Goal: Information Seeking & Learning: Learn about a topic

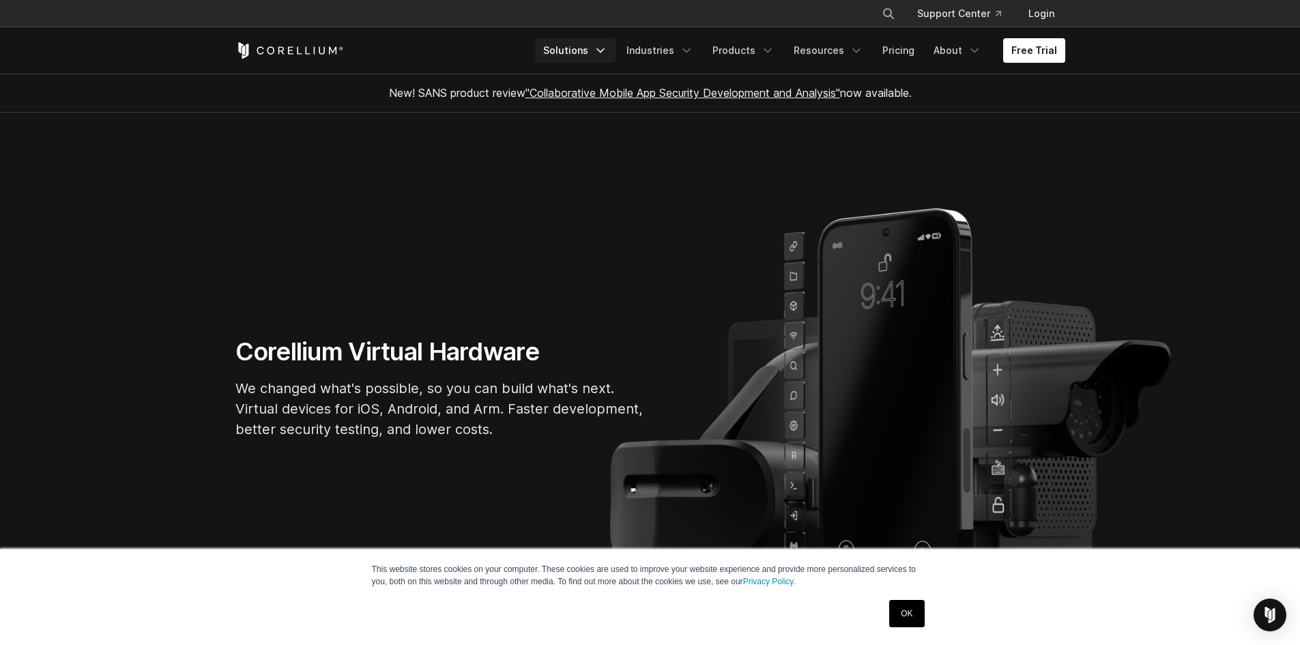
click at [587, 49] on link "Solutions" at bounding box center [575, 50] width 81 height 25
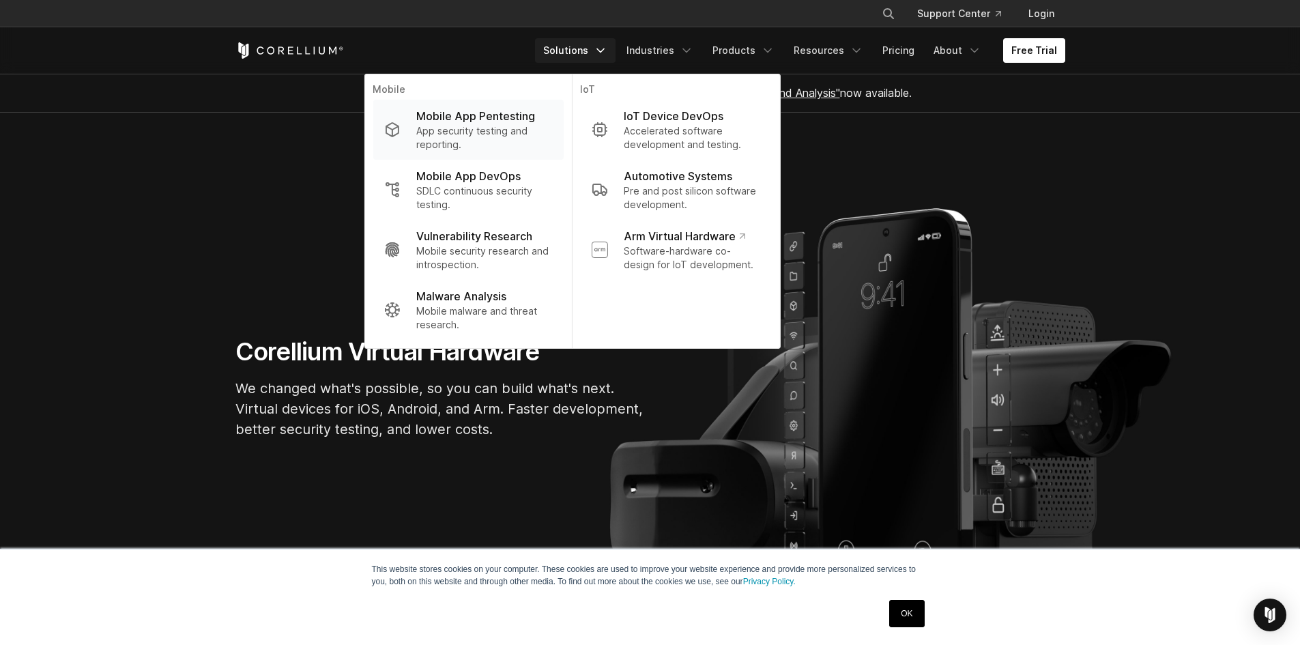
click at [499, 127] on p "App security testing and reporting." at bounding box center [484, 137] width 136 height 27
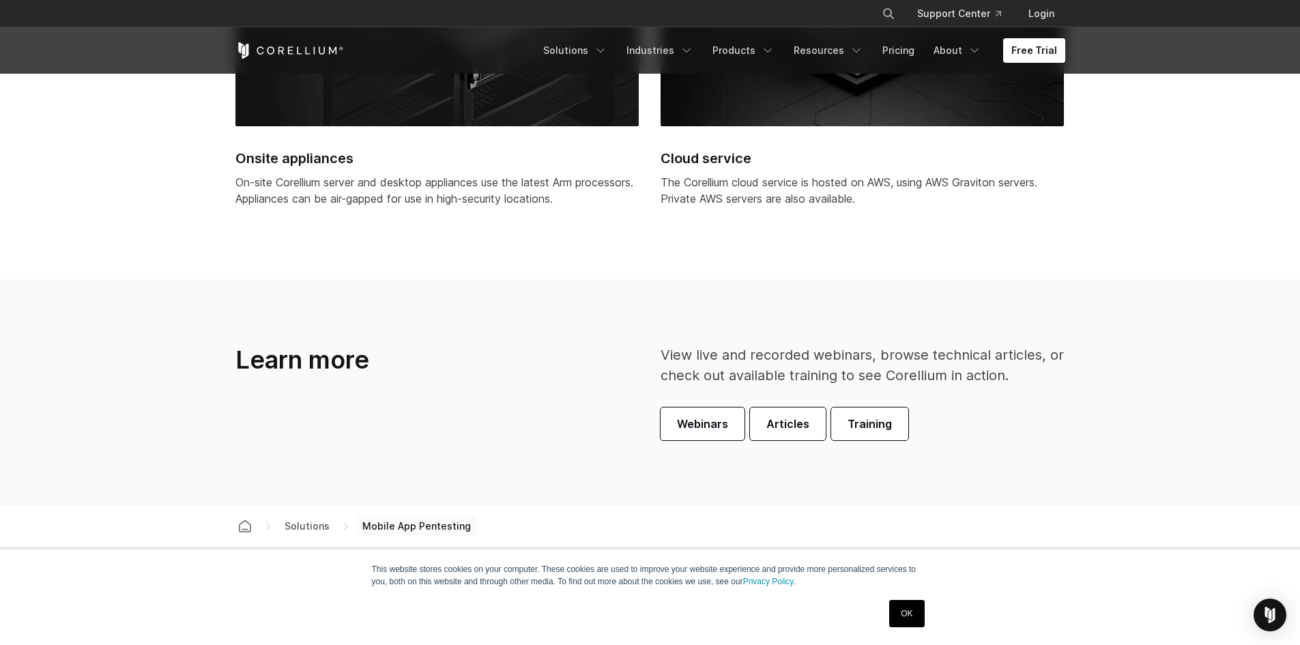
scroll to position [3821, 0]
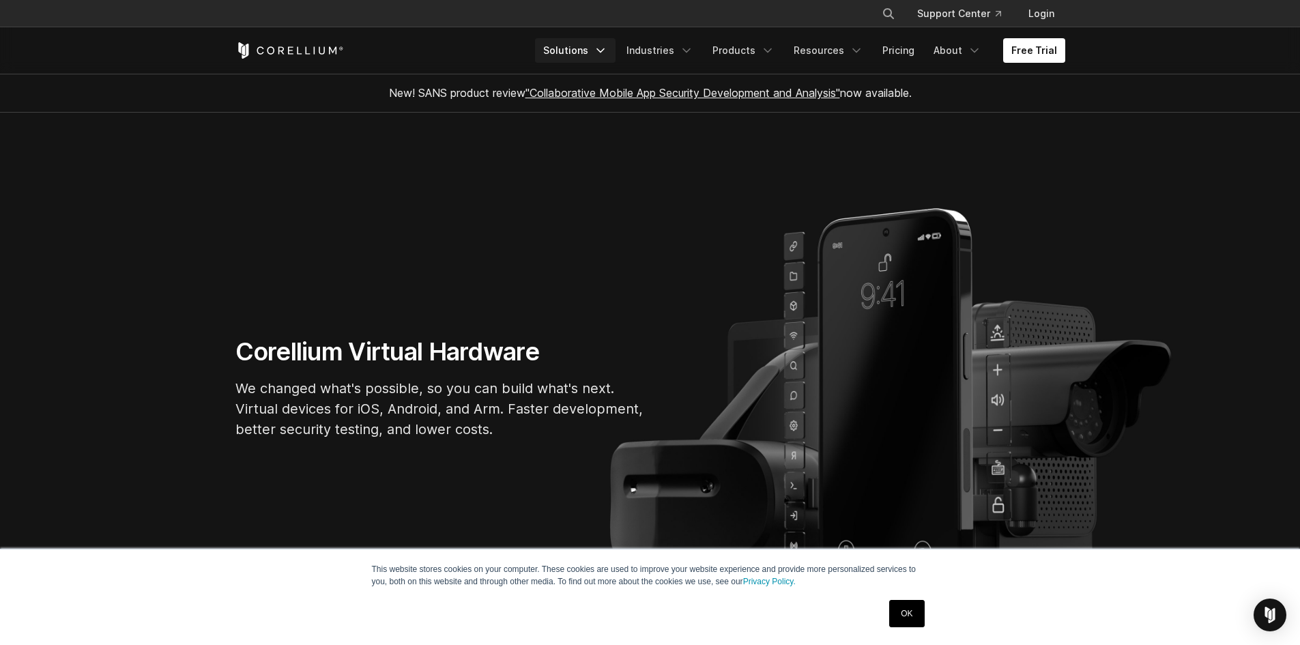
click at [594, 45] on link "Solutions" at bounding box center [575, 50] width 81 height 25
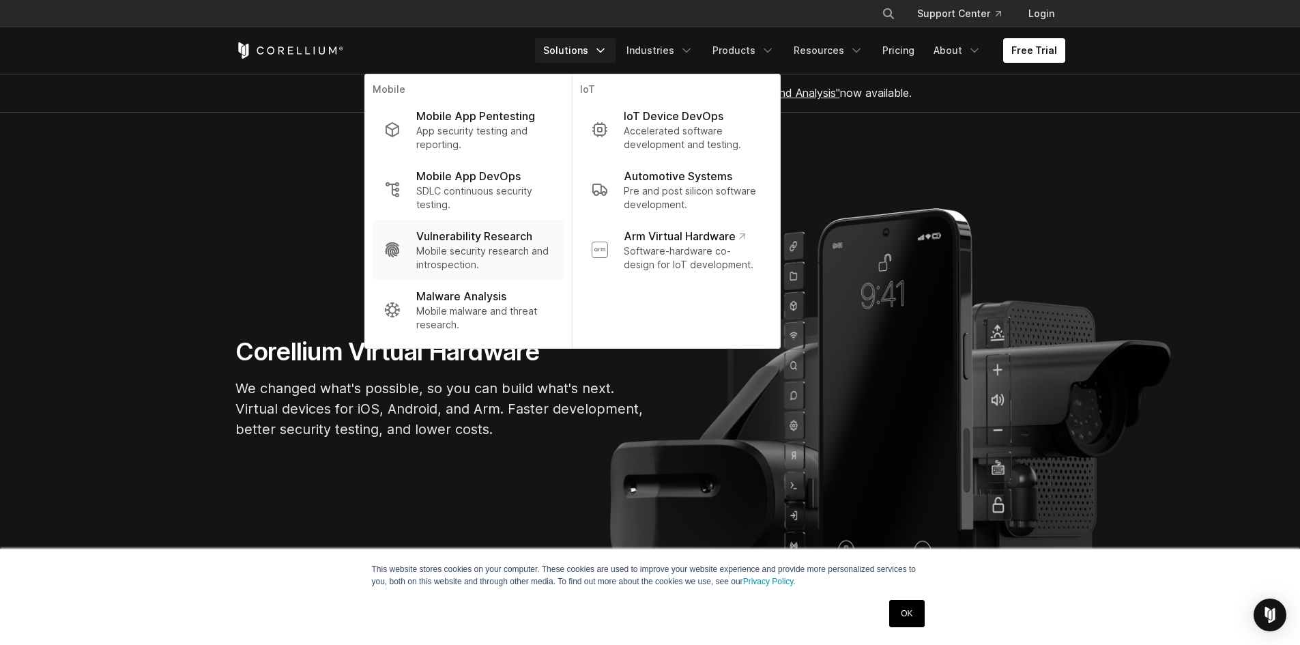
click at [499, 246] on p "Mobile security research and introspection." at bounding box center [484, 257] width 136 height 27
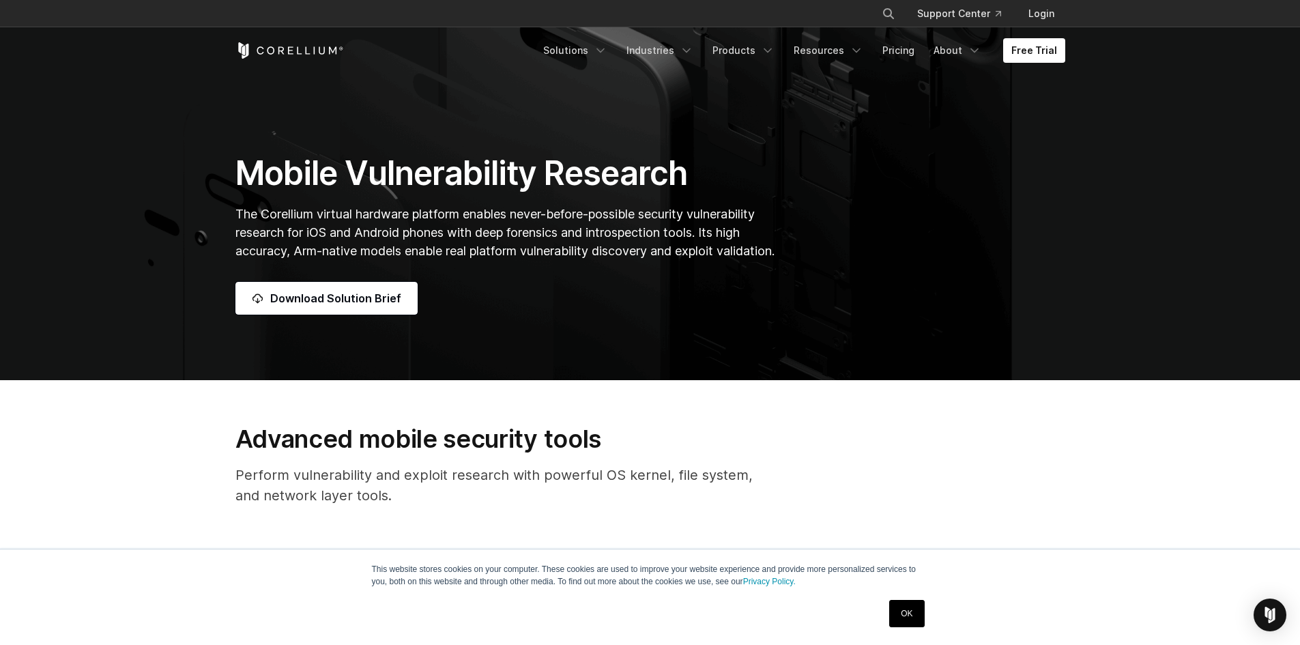
scroll to position [68, 0]
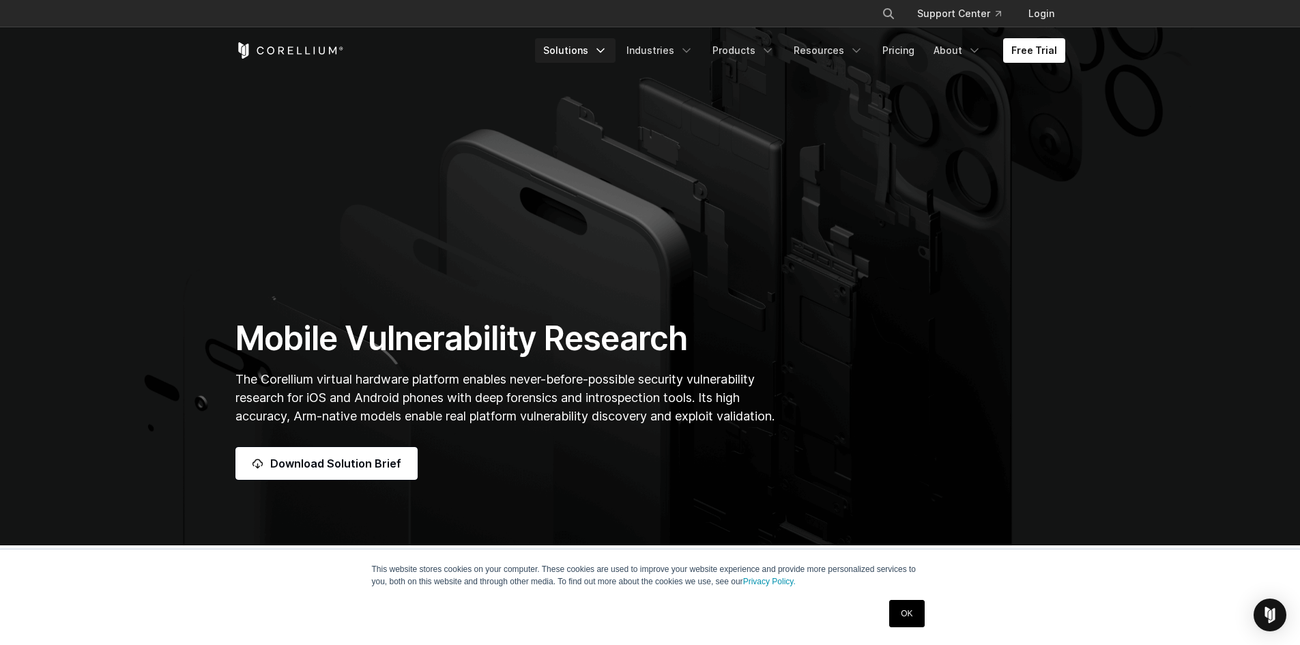
click at [598, 49] on link "Solutions" at bounding box center [575, 50] width 81 height 25
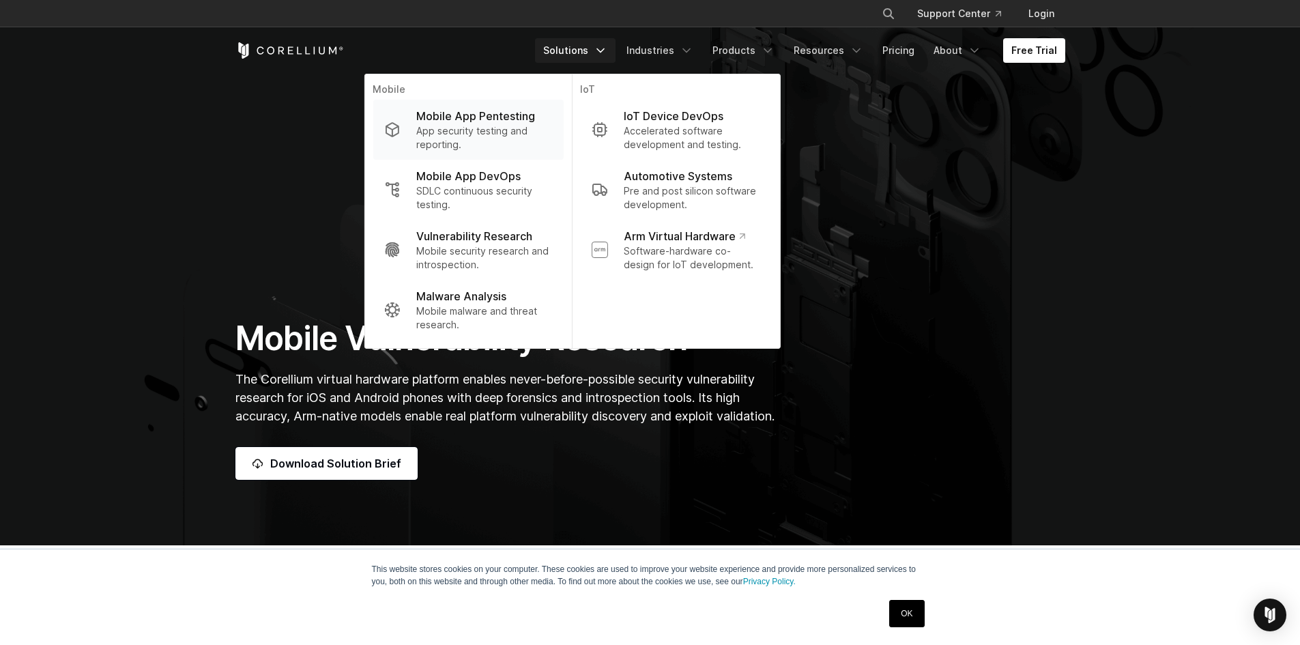
click at [502, 132] on p "App security testing and reporting." at bounding box center [484, 137] width 136 height 27
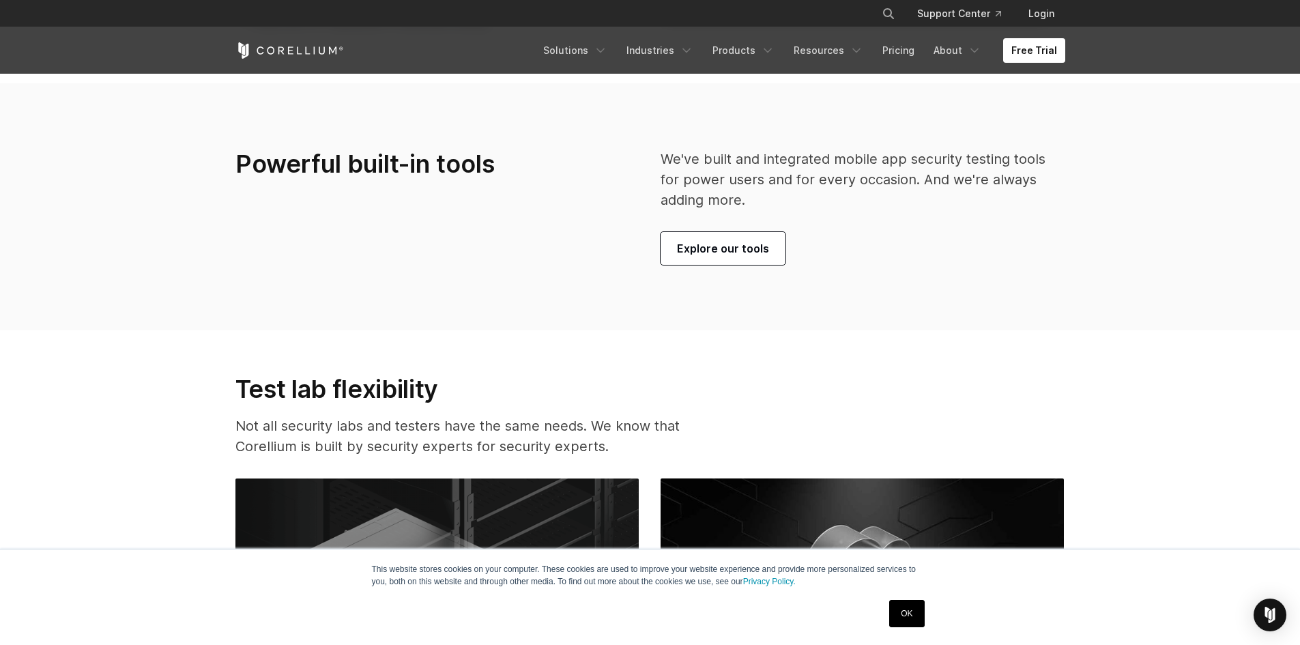
scroll to position [3070, 0]
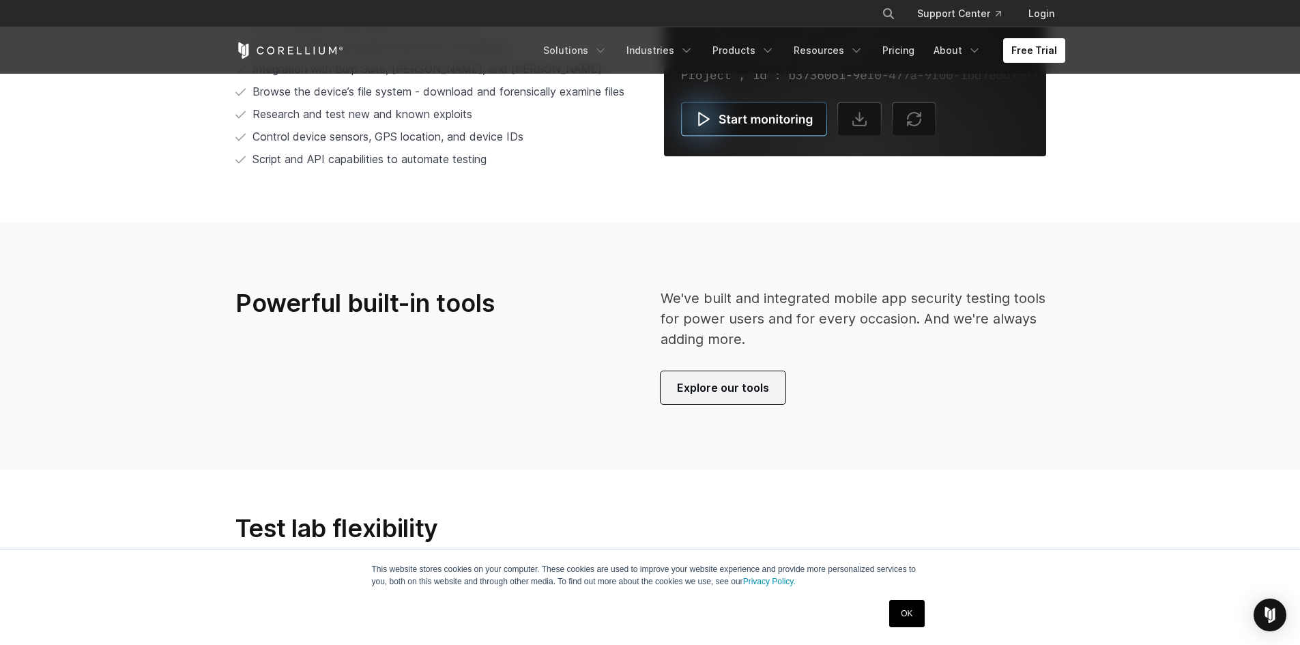
click at [701, 380] on span "Explore our tools" at bounding box center [723, 387] width 92 height 16
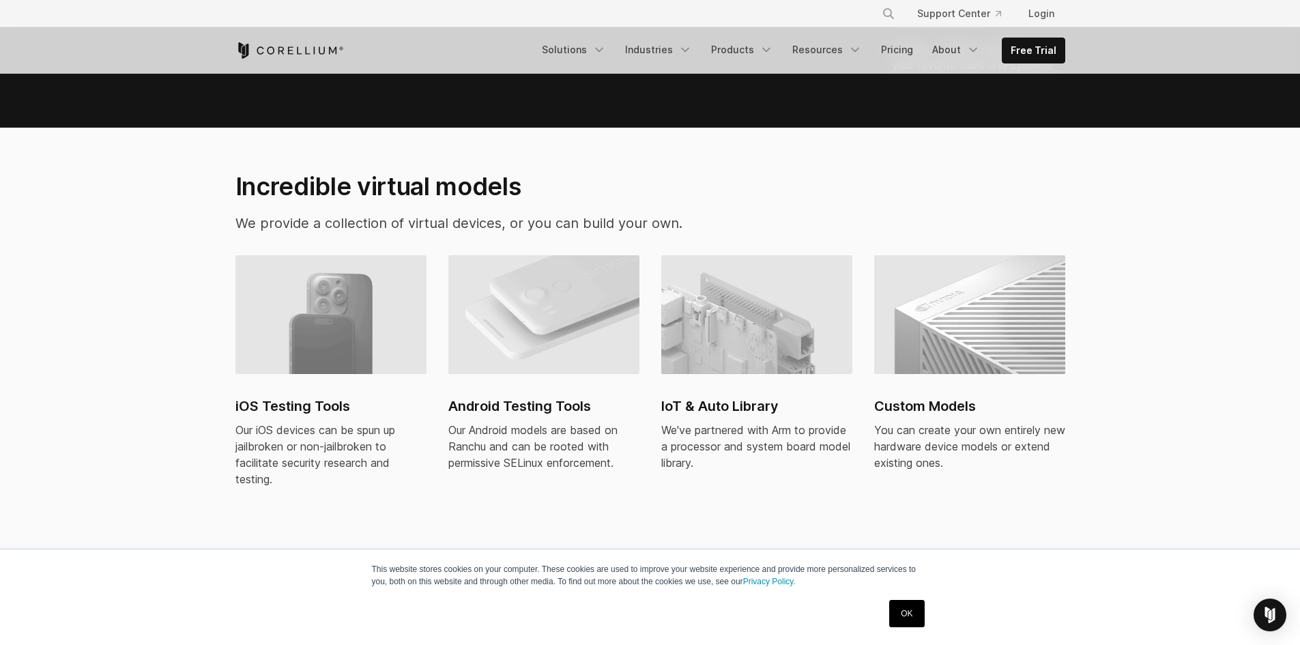
scroll to position [887, 0]
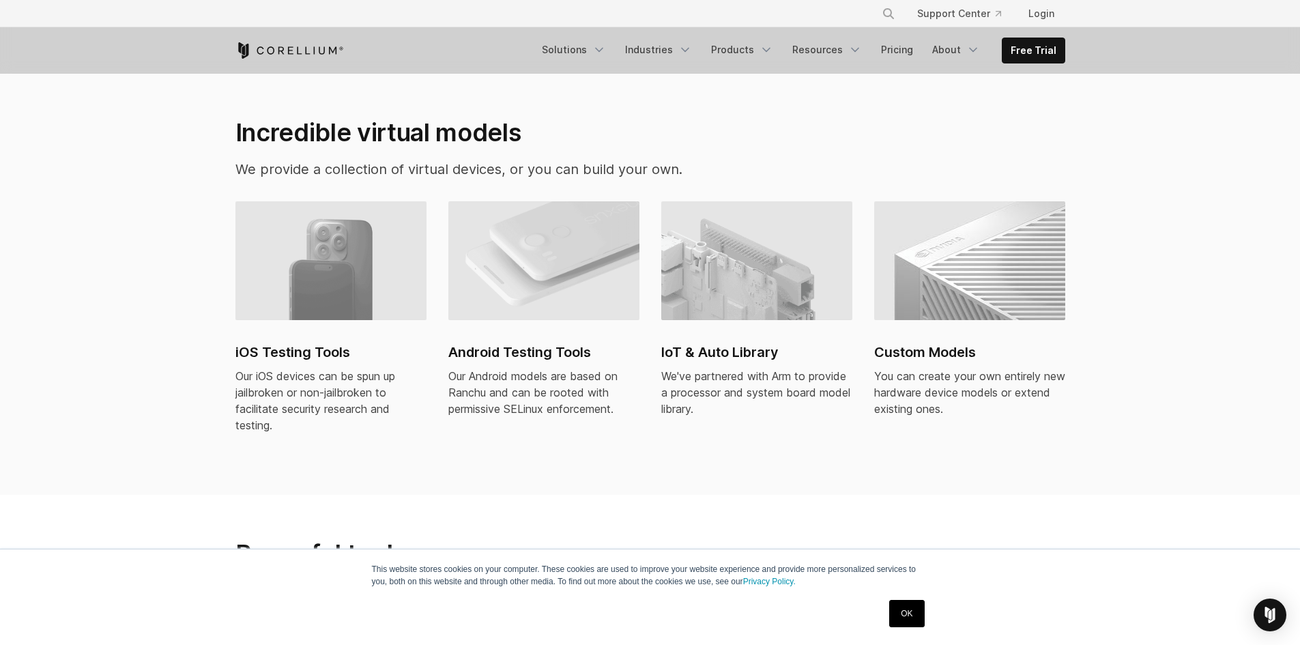
click at [716, 342] on h2 "IoT & Auto Library" at bounding box center [756, 352] width 191 height 20
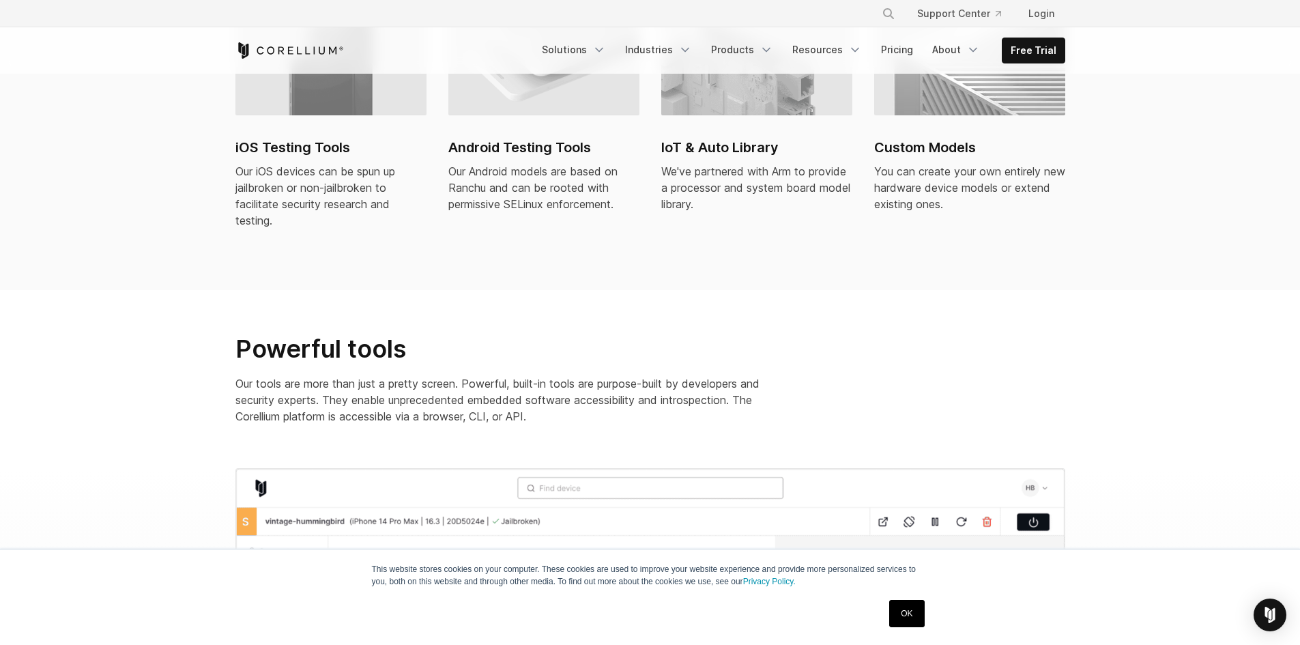
scroll to position [1023, 0]
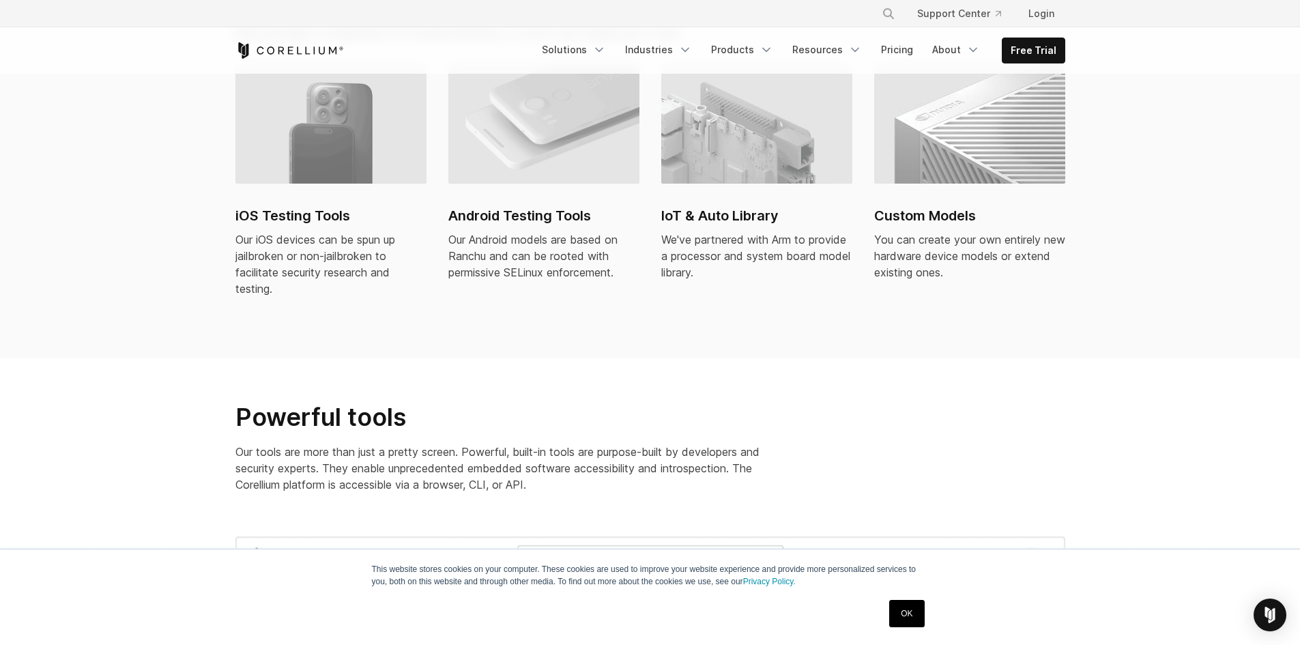
click at [500, 205] on h2 "Android Testing Tools" at bounding box center [543, 215] width 191 height 20
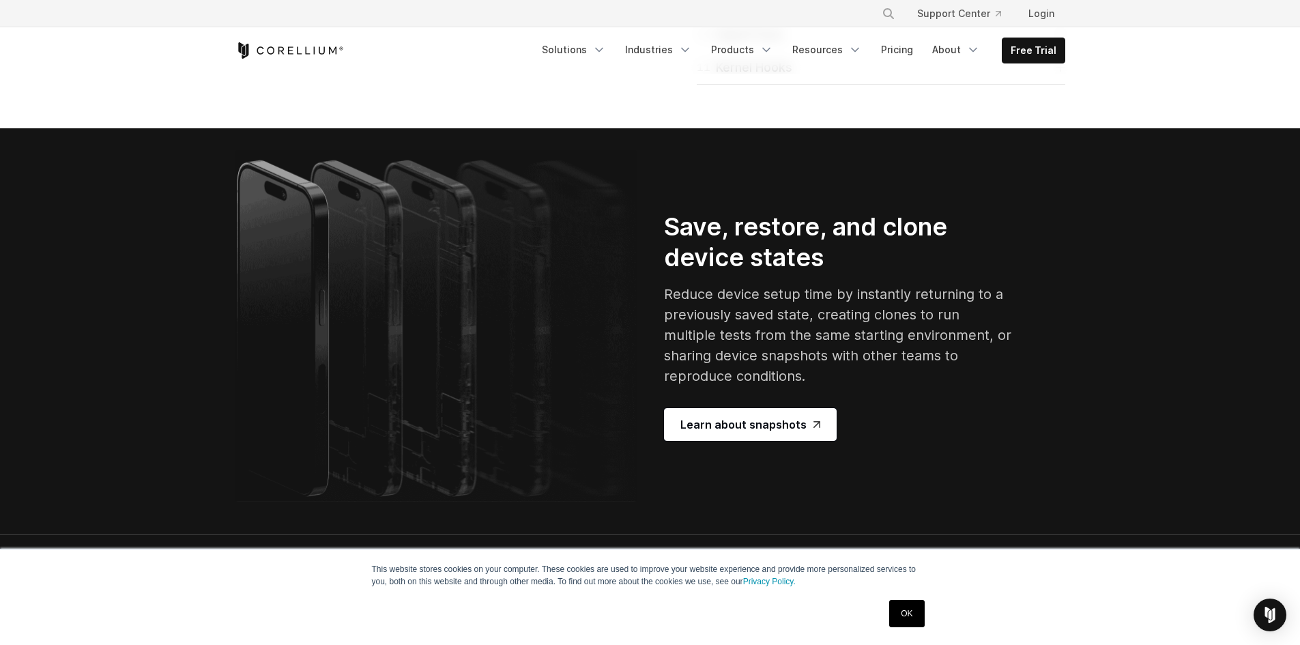
scroll to position [2388, 0]
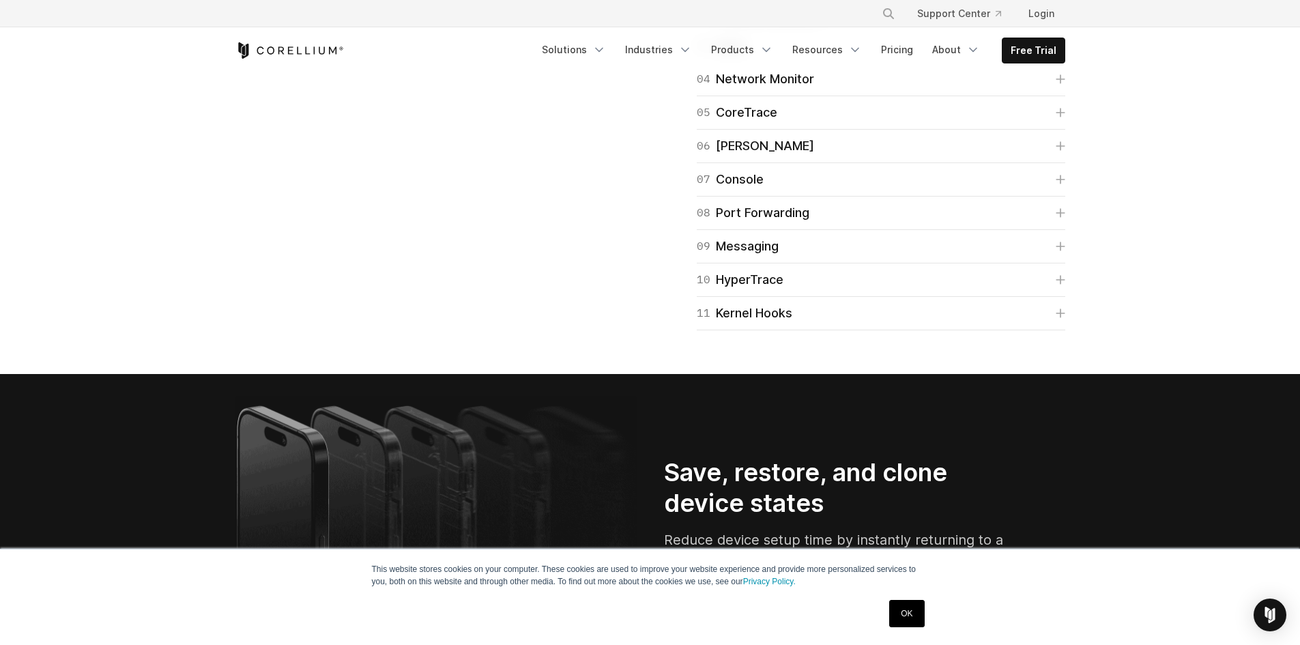
click at [871, 55] on link "03 Apps" at bounding box center [881, 45] width 368 height 19
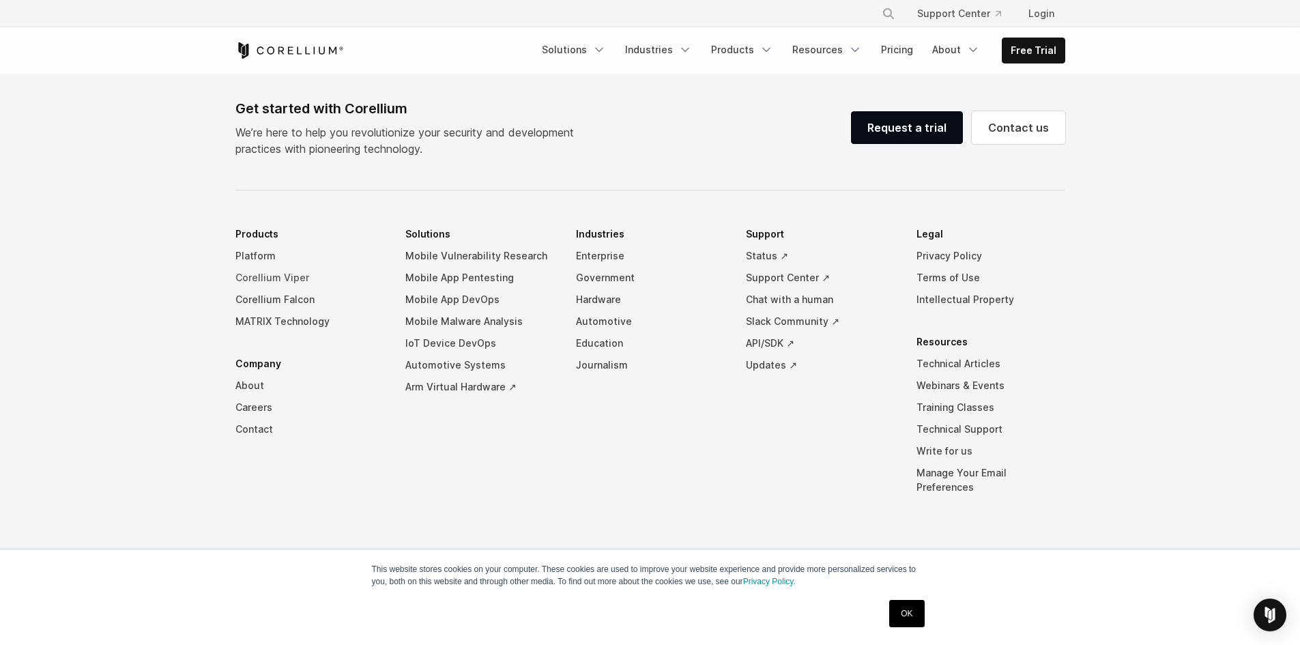
scroll to position [6550, 0]
click at [493, 289] on link "Mobile App Pentesting" at bounding box center [479, 278] width 149 height 22
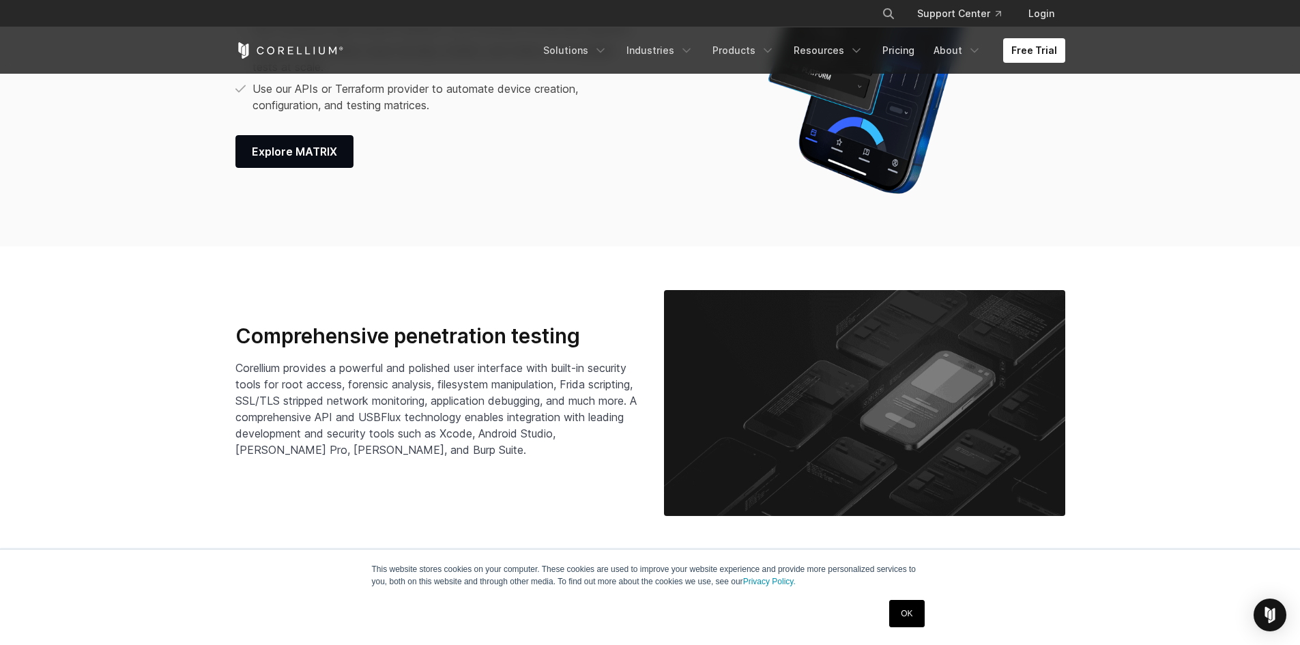
scroll to position [2047, 0]
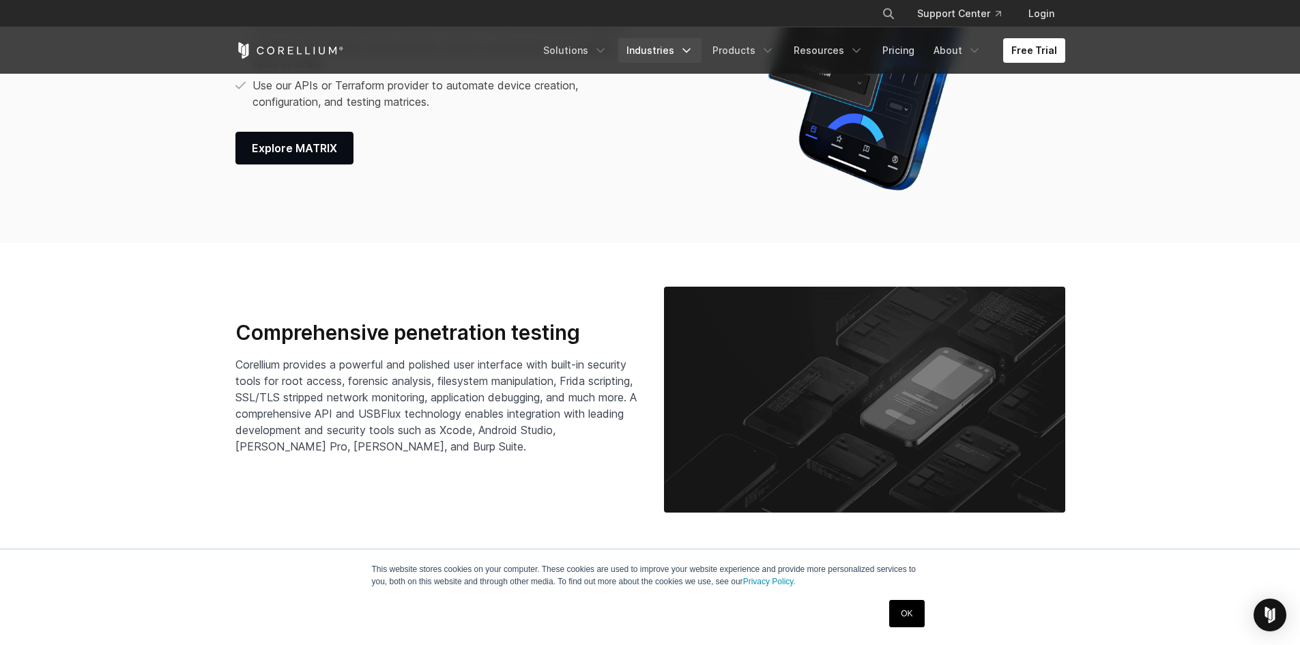
click at [665, 44] on link "Industries" at bounding box center [659, 50] width 83 height 25
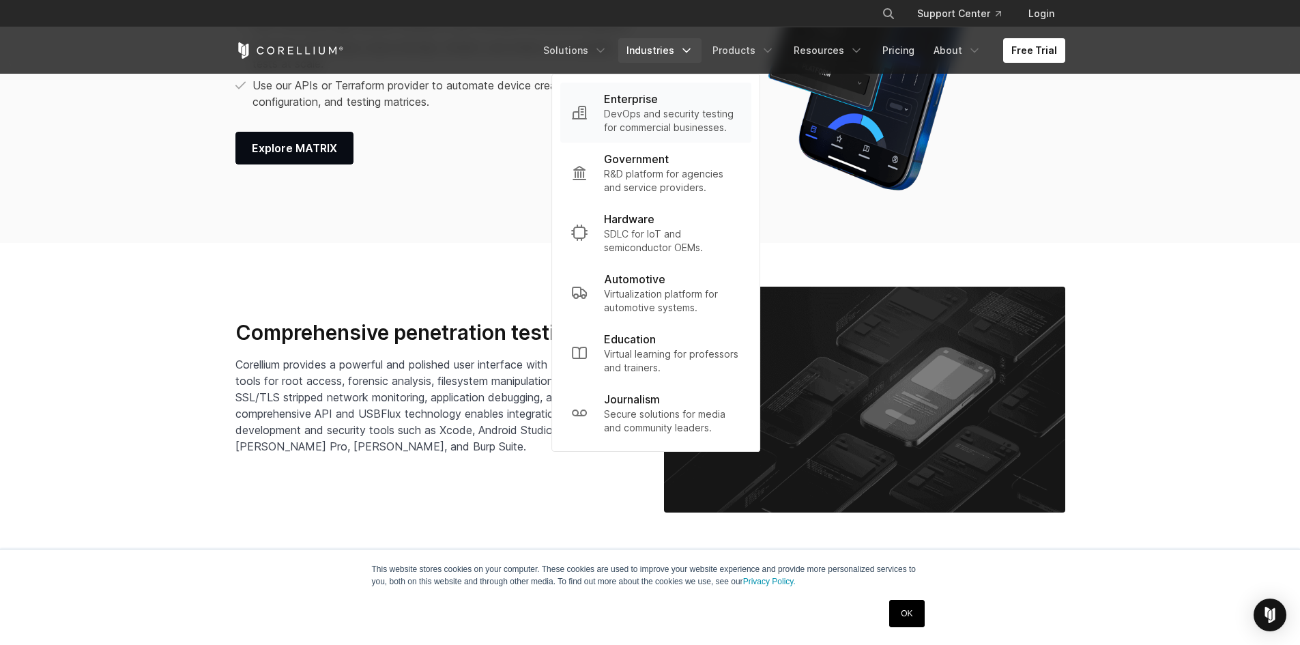
click at [656, 119] on p "DevOps and security testing for commercial businesses." at bounding box center [672, 120] width 136 height 27
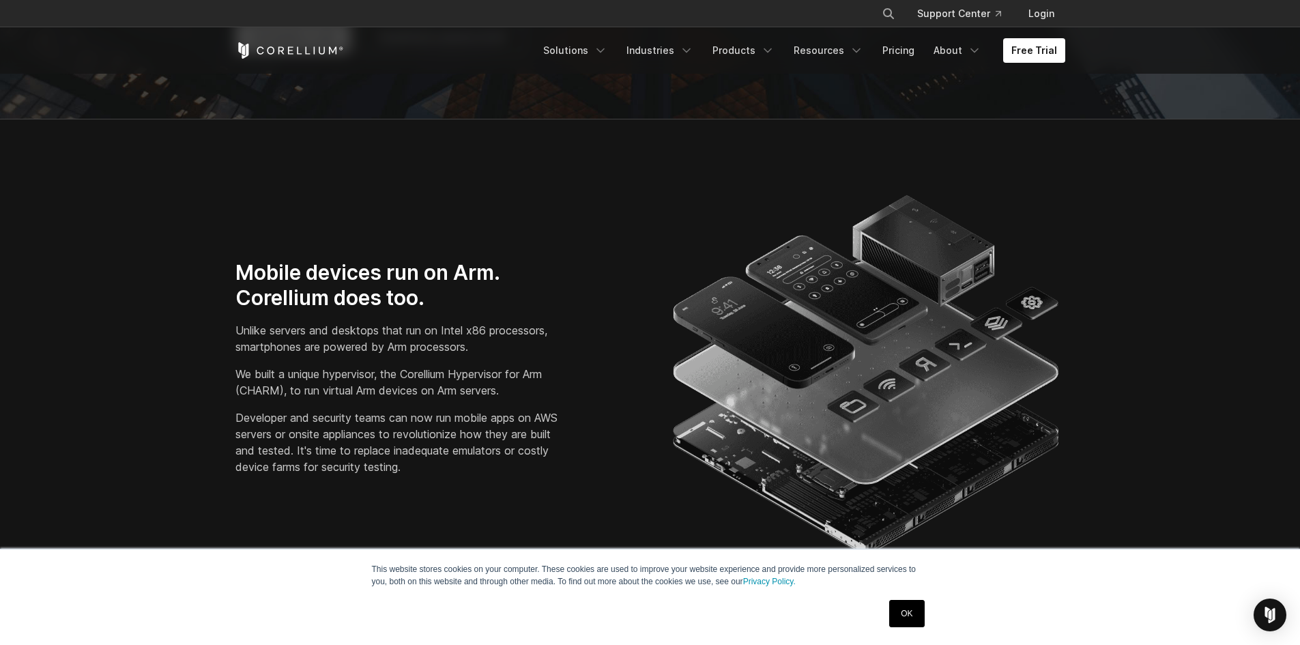
scroll to position [546, 0]
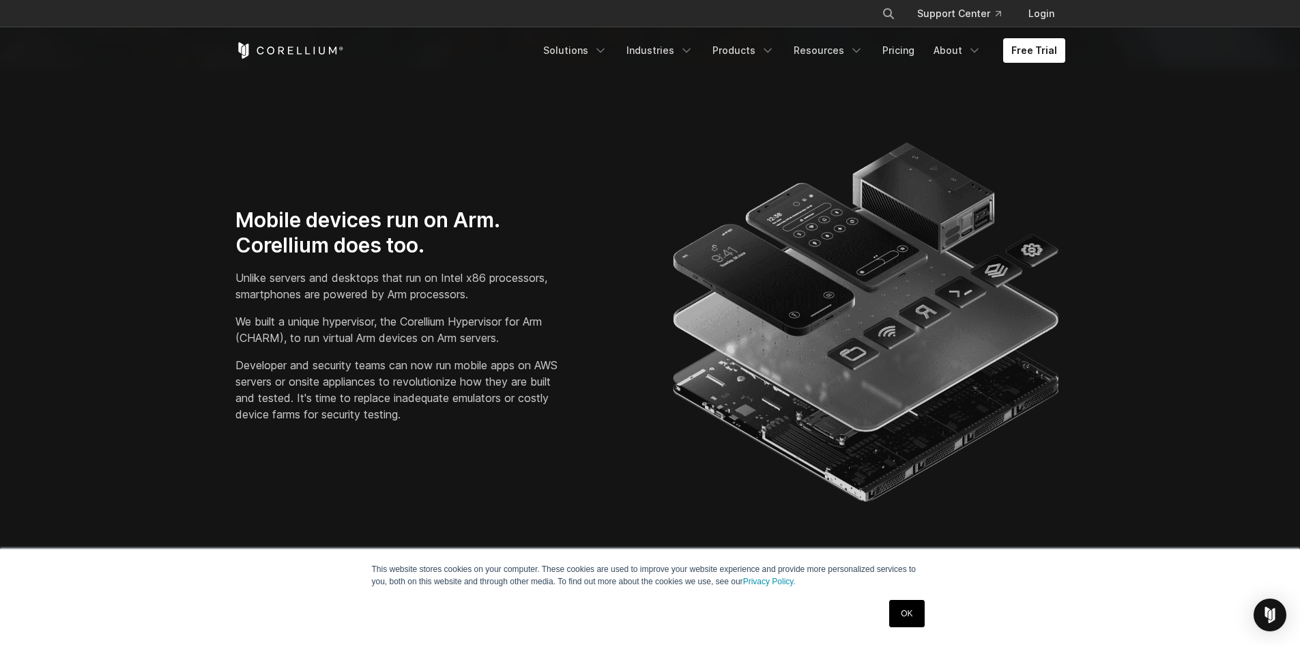
click at [348, 318] on p "We built a unique hypervisor, the Corellium Hypervisor for Arm (CHARM), to run …" at bounding box center [402, 329] width 334 height 33
copy p "hypervisor"
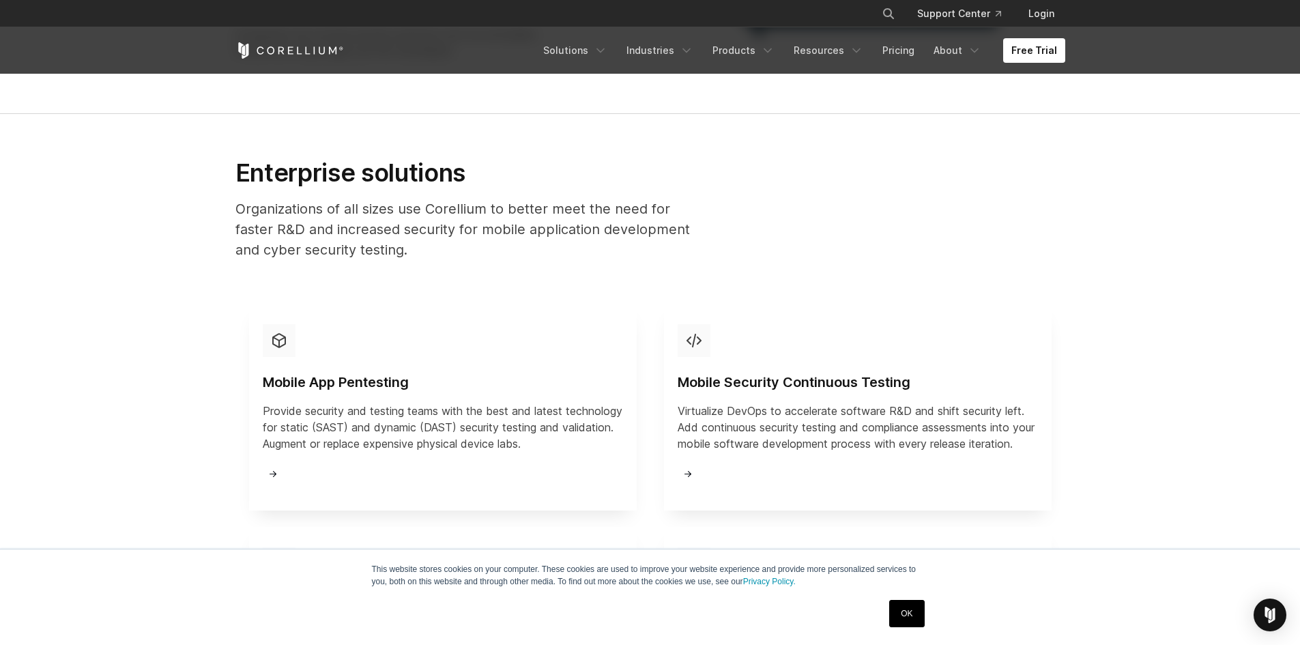
scroll to position [1433, 0]
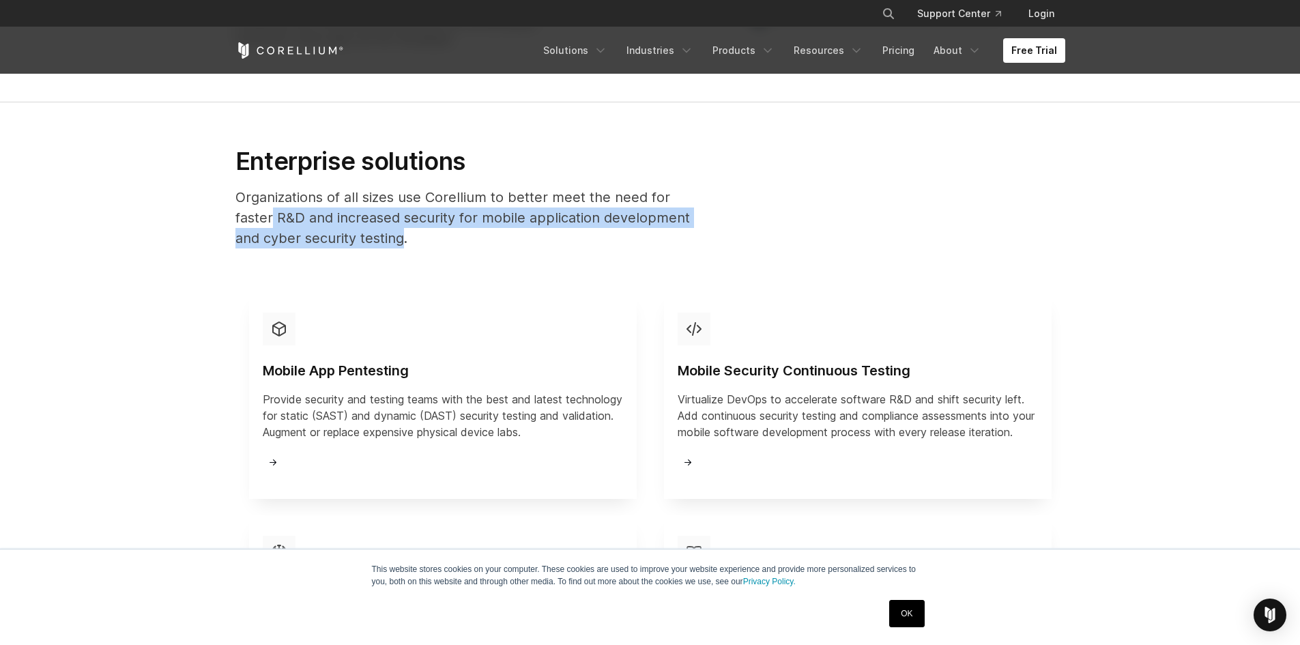
drag, startPoint x: 270, startPoint y: 233, endPoint x: 400, endPoint y: 247, distance: 131.0
click at [400, 247] on p "Organizations of all sizes use Corellium to better meet the need for faster R&D…" at bounding box center [467, 217] width 465 height 61
click at [401, 248] on p "Organizations of all sizes use Corellium to better meet the need for faster R&D…" at bounding box center [467, 217] width 465 height 61
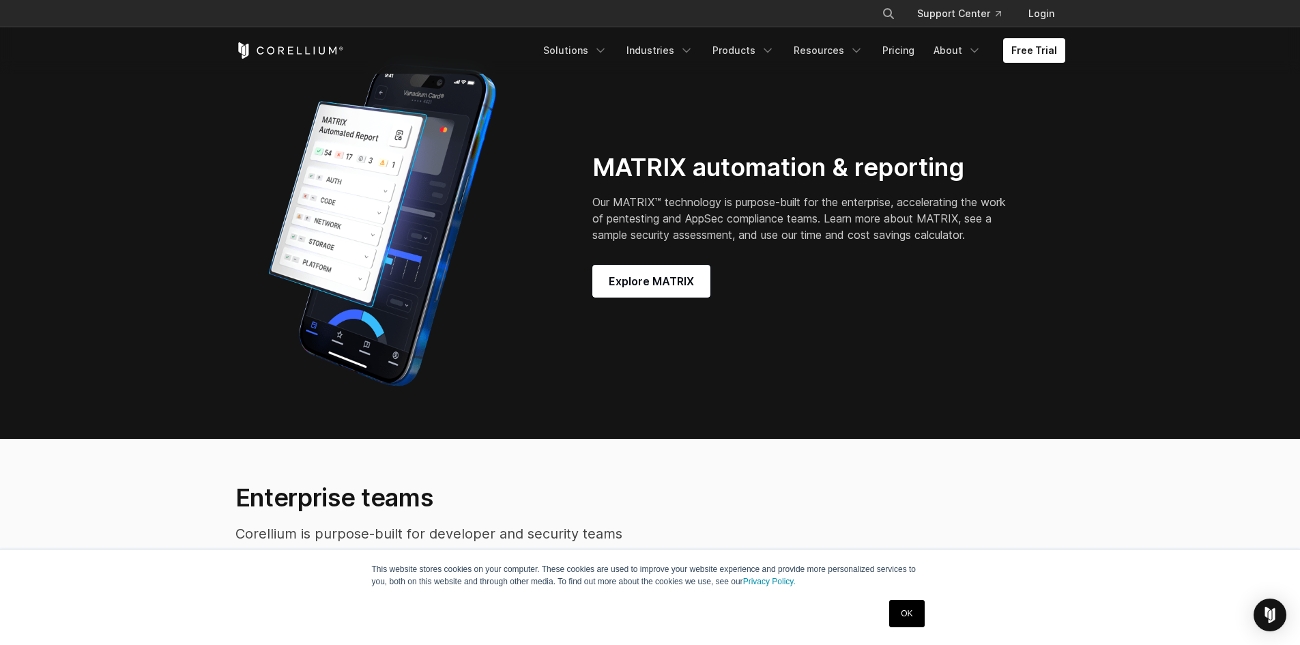
scroll to position [2252, 0]
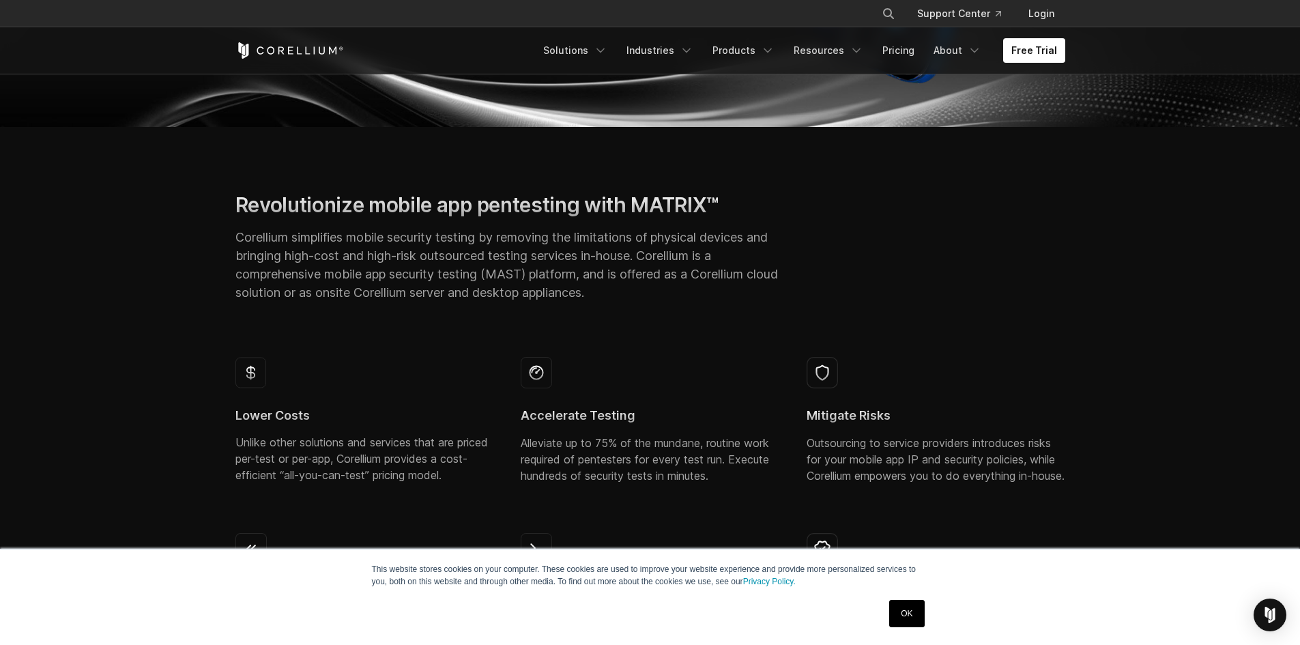
scroll to position [409, 0]
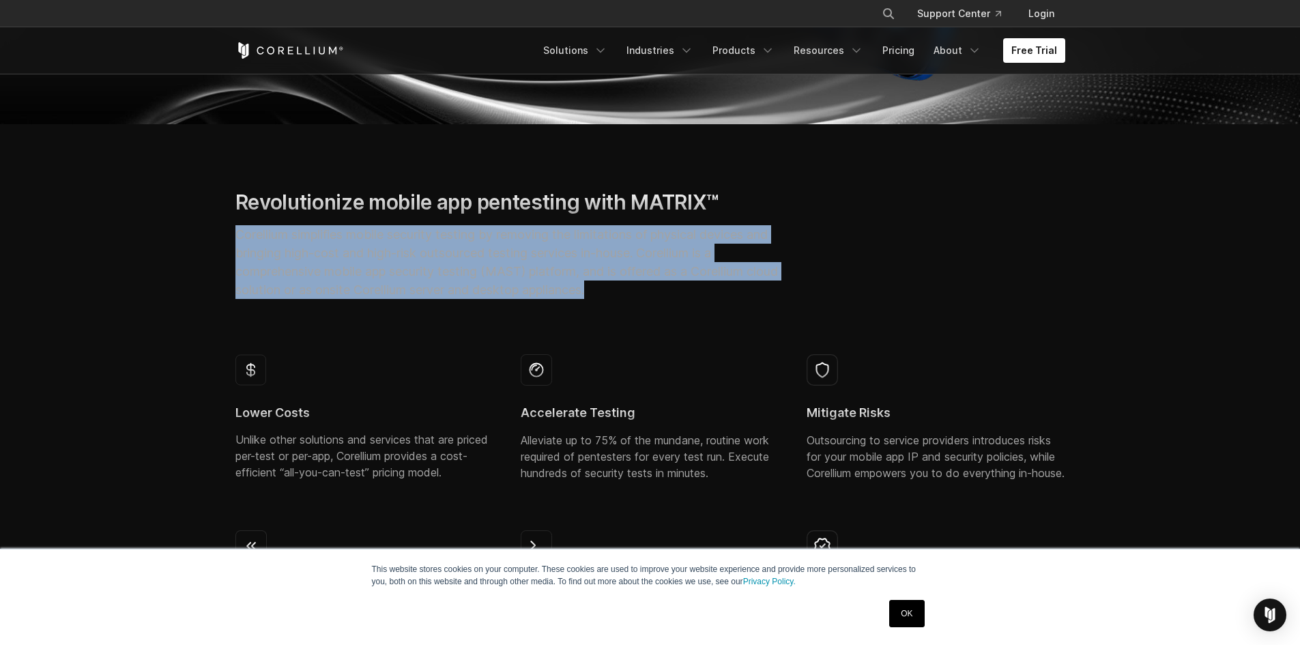
drag, startPoint x: 236, startPoint y: 236, endPoint x: 638, endPoint y: 290, distance: 405.5
click at [638, 290] on p "Corellium simplifies mobile security testing by removing the limitations of phy…" at bounding box center [507, 262] width 544 height 74
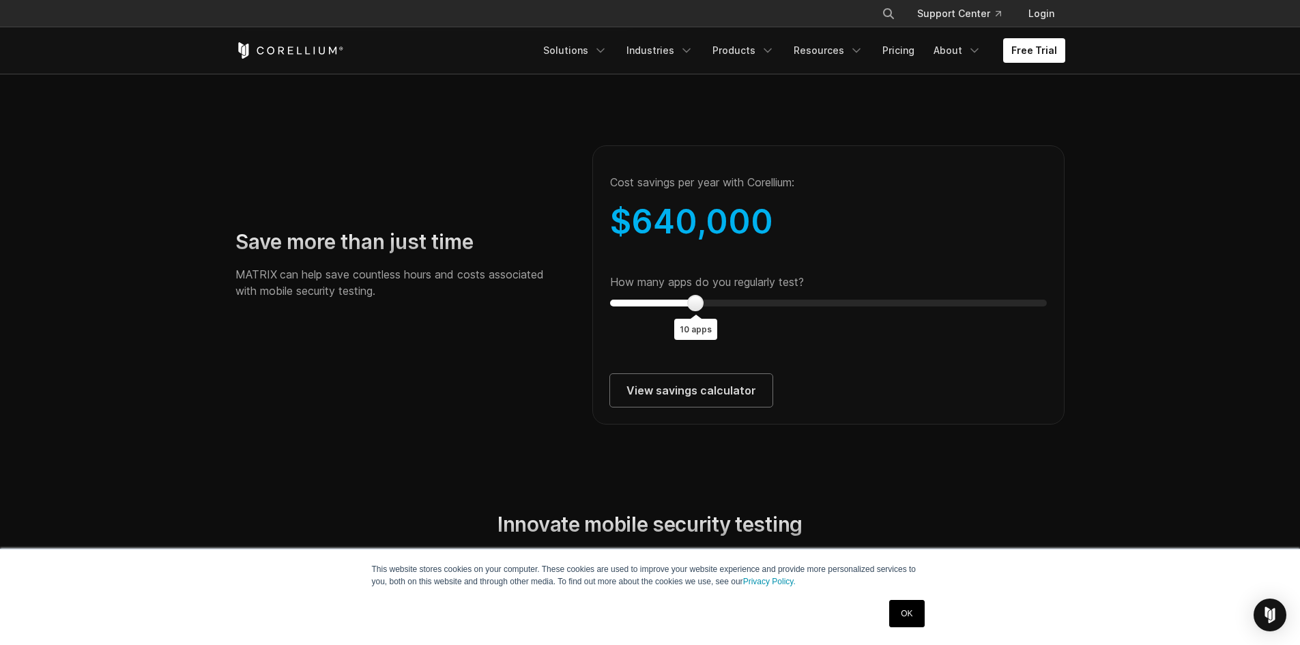
scroll to position [2456, 0]
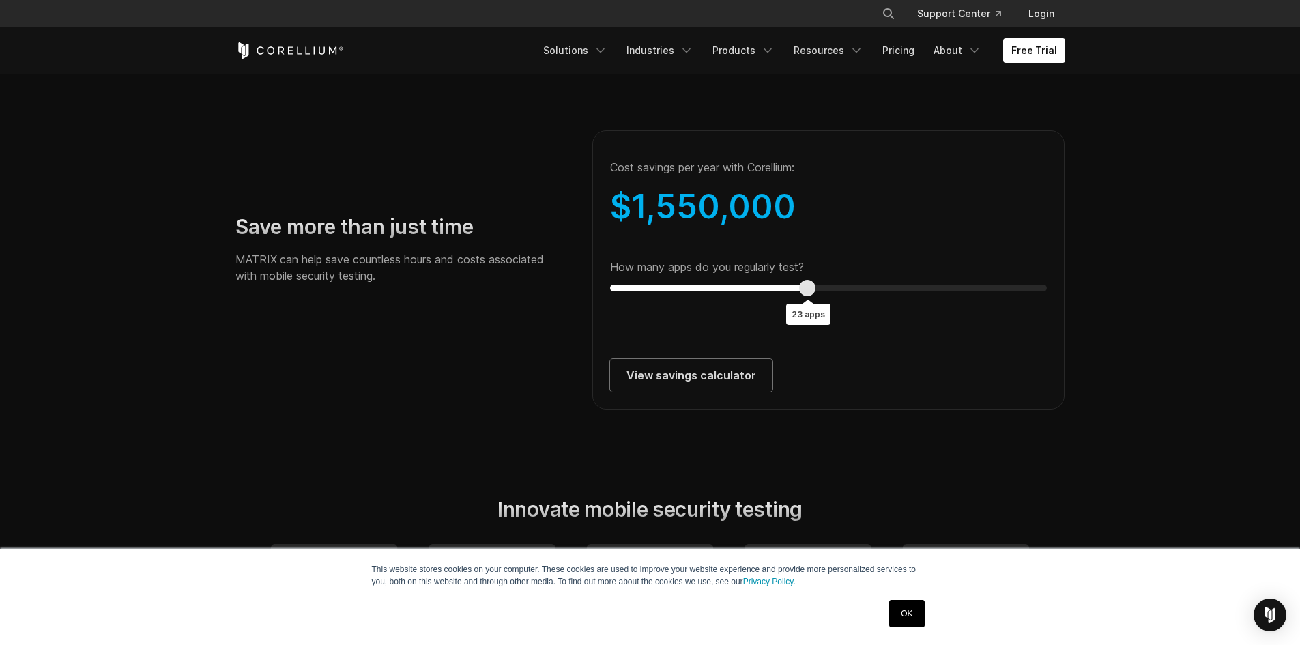
type input "**"
click at [854, 296] on div at bounding box center [850, 288] width 16 height 16
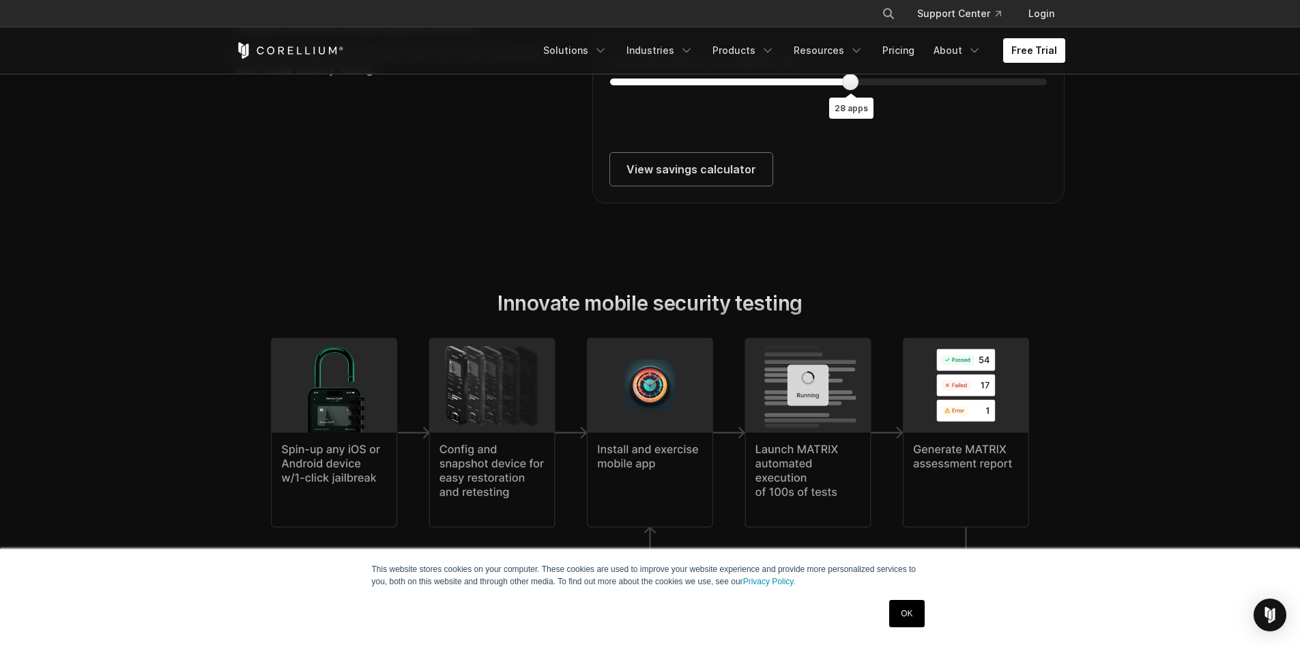
scroll to position [2661, 0]
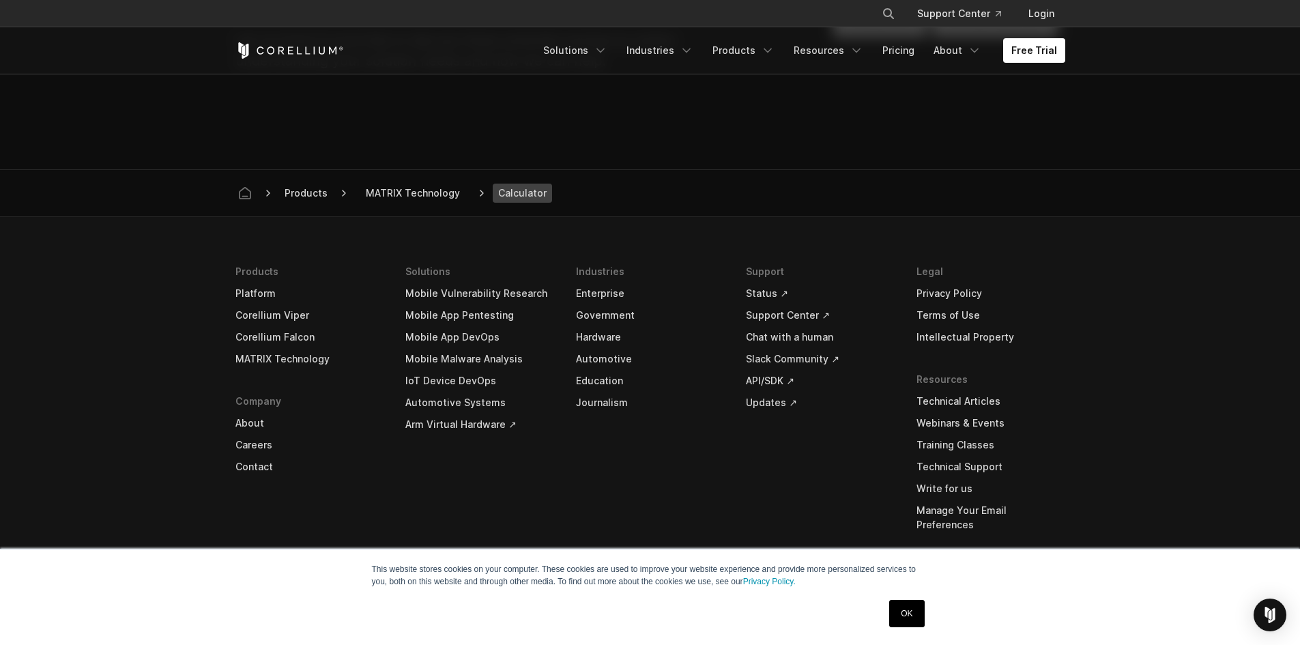
scroll to position [1278, 0]
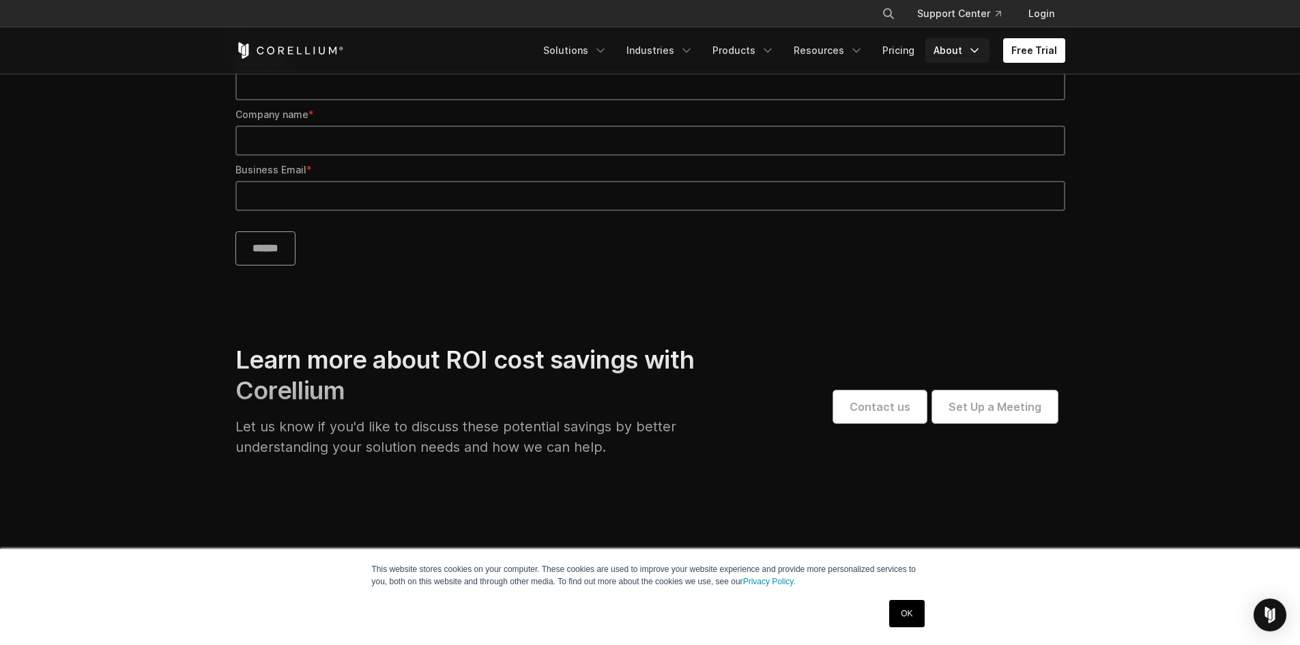
click at [953, 50] on link "About" at bounding box center [957, 50] width 64 height 25
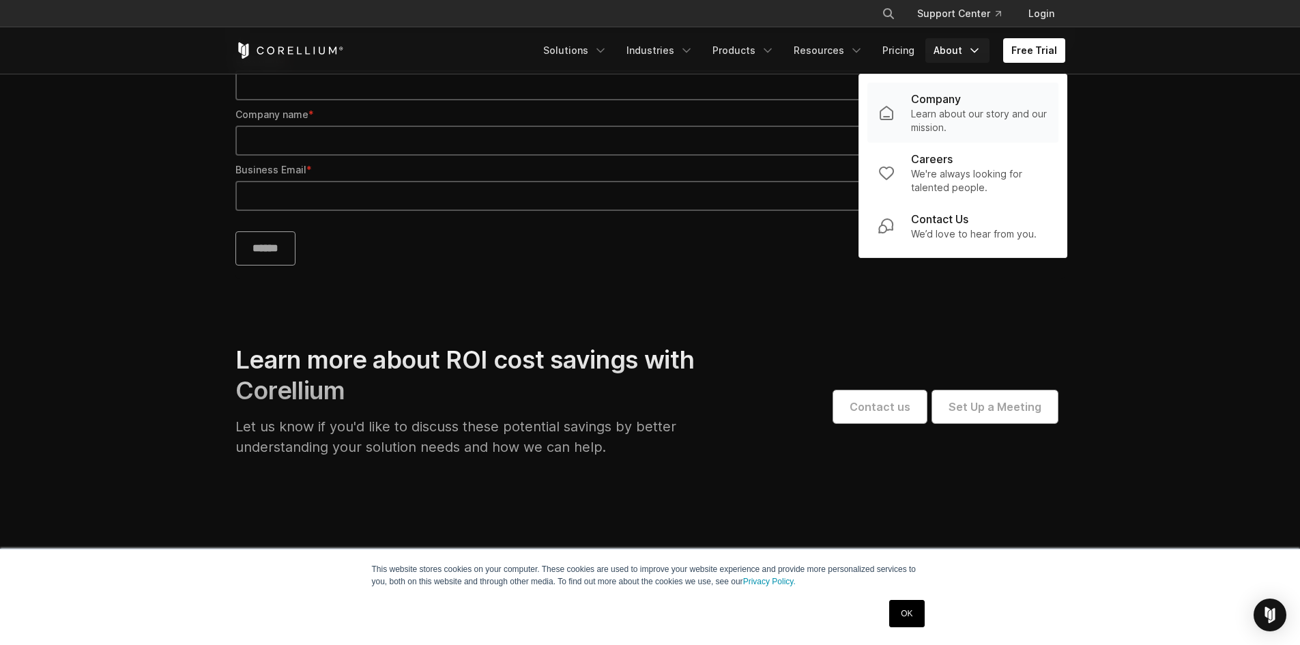
click at [949, 105] on p "Company" at bounding box center [936, 99] width 50 height 16
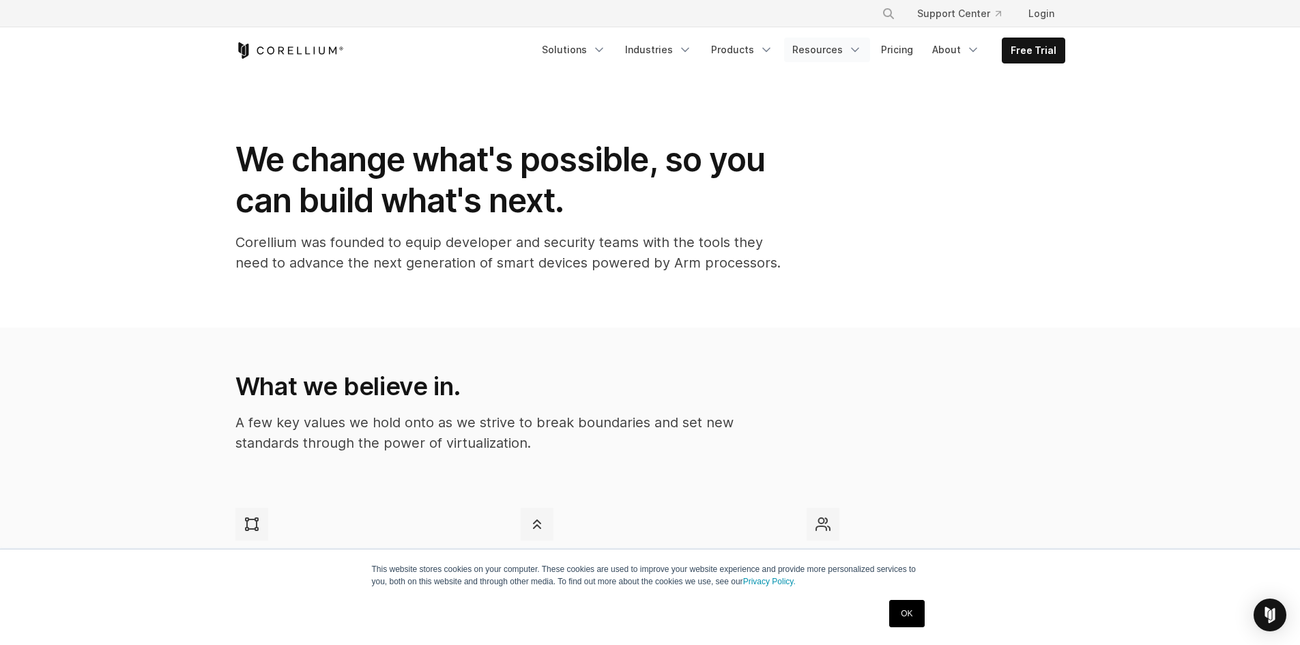
click at [846, 50] on link "Resources" at bounding box center [827, 50] width 86 height 25
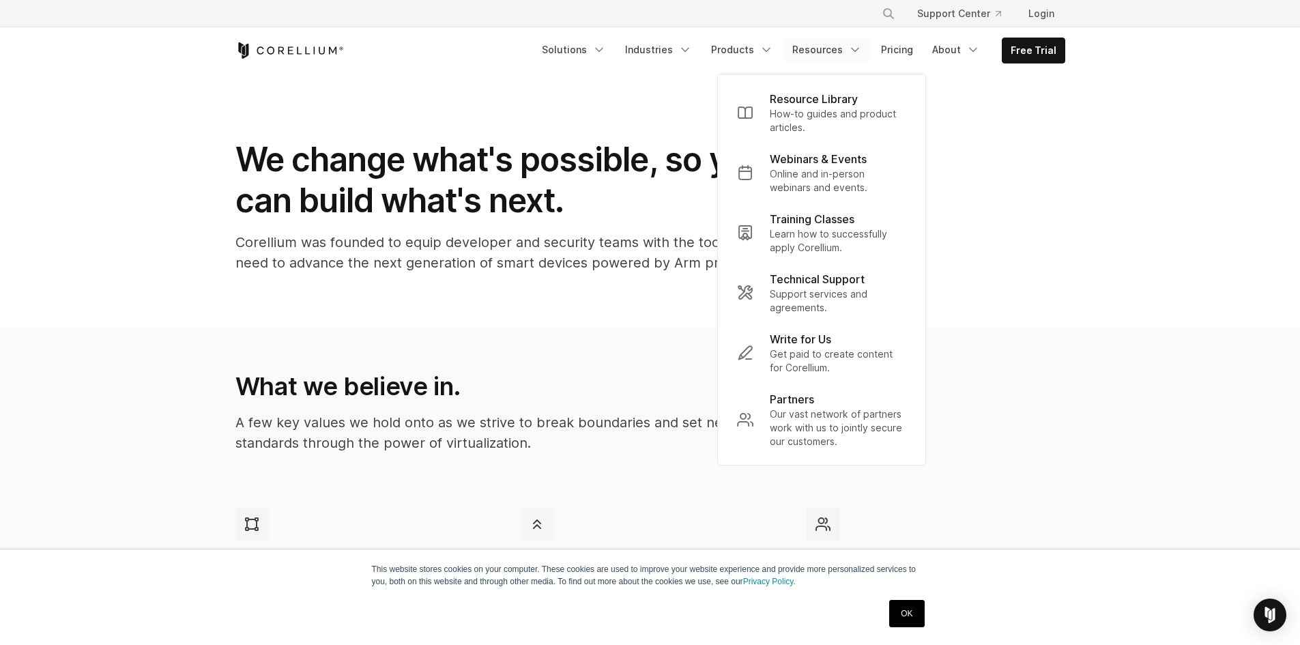
click at [846, 50] on link "Resources" at bounding box center [827, 50] width 86 height 25
